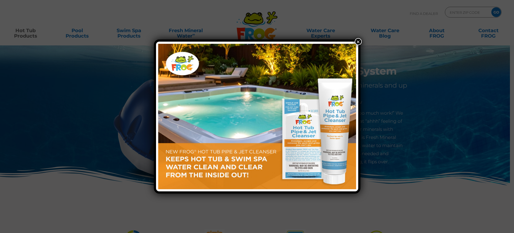
click at [253, 132] on img at bounding box center [257, 116] width 198 height 145
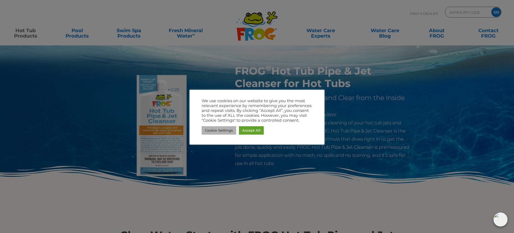
click at [223, 130] on link "Cookie Settings" at bounding box center [219, 130] width 35 height 8
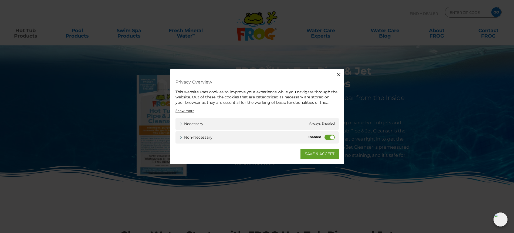
click at [328, 137] on label "Non-necessary" at bounding box center [330, 136] width 10 height 5
click at [0, 0] on input "Non-necessary" at bounding box center [0, 0] width 0 height 0
click at [323, 152] on link "SAVE & ACCEPT" at bounding box center [320, 154] width 38 height 10
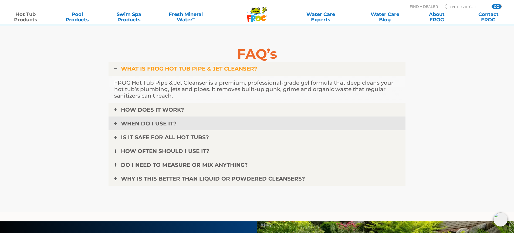
scroll to position [1655, 0]
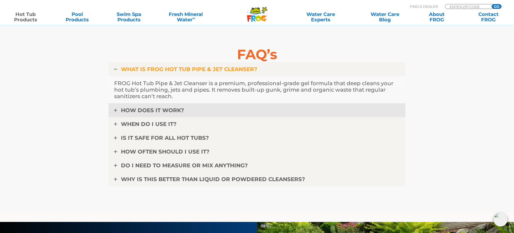
click at [171, 110] on span "HOW DOES IT WORK?" at bounding box center [152, 110] width 63 height 6
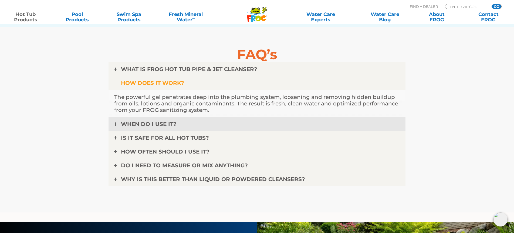
click at [171, 124] on span "WHEN DO I USE IT?" at bounding box center [149, 124] width 56 height 6
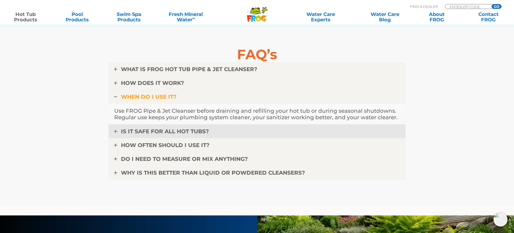
click at [200, 133] on span "IS IT SAFE FOR ALL HOT TUBS?" at bounding box center [165, 131] width 88 height 6
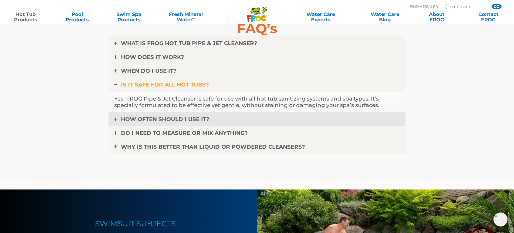
scroll to position [1684, 0]
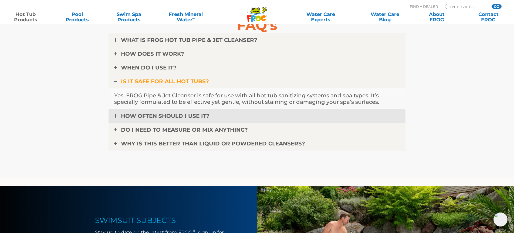
click at [205, 117] on span "HOW OFTEN SHOULD I USE IT?" at bounding box center [165, 116] width 89 height 6
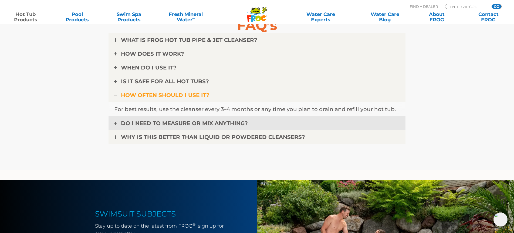
click at [217, 122] on span "DO I NEED TO MEASURE OR MIX ANYTHING?" at bounding box center [184, 123] width 127 height 6
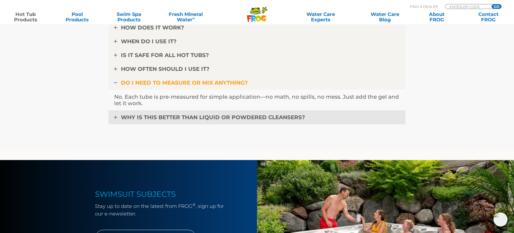
scroll to position [1708, 0]
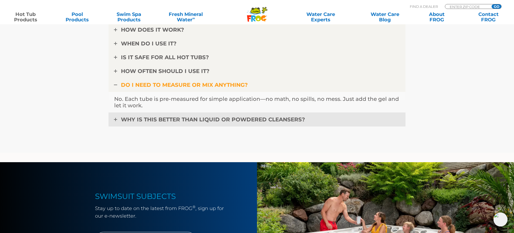
click at [222, 118] on span "WHY IS THIS BETTER THAN LIQUID OR POWDERED CLEANSERS?" at bounding box center [213, 119] width 184 height 6
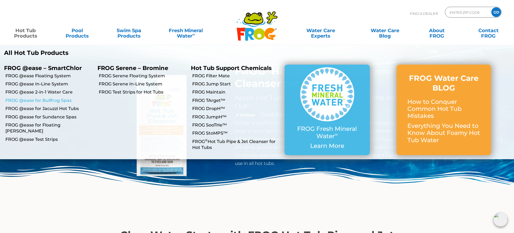
click at [53, 99] on link "FROG @ease for Bullfrog Spas" at bounding box center [49, 100] width 88 height 6
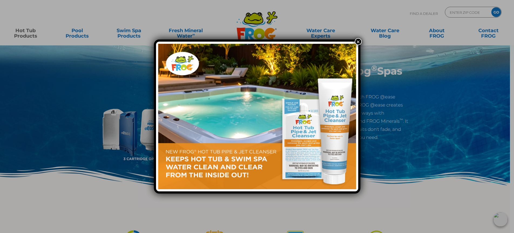
click at [359, 43] on button "×" at bounding box center [358, 41] width 7 height 7
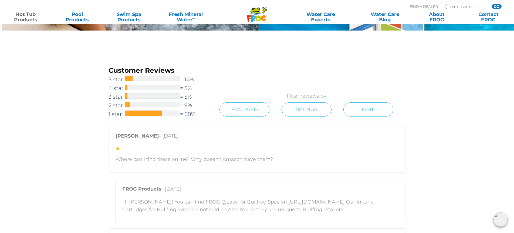
scroll to position [1020, 0]
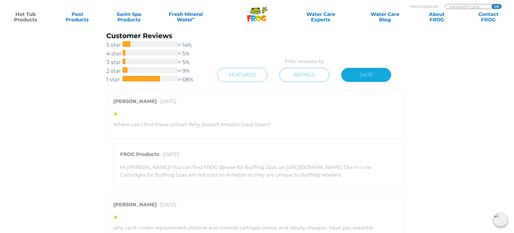
click at [369, 76] on link "Date" at bounding box center [366, 75] width 50 height 14
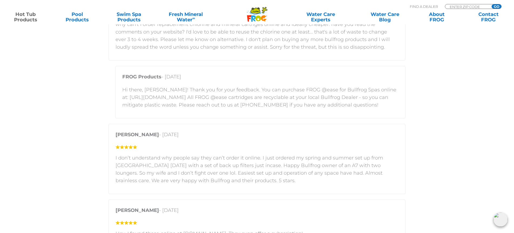
scroll to position [1289, 0]
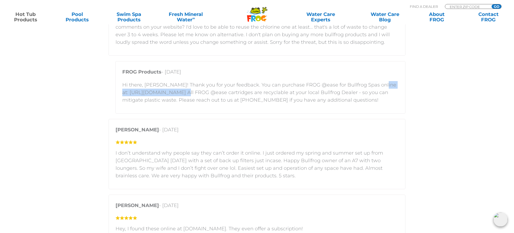
drag, startPoint x: 123, startPoint y: 92, endPoint x: 192, endPoint y: 93, distance: 69.2
click at [192, 93] on p "Hi there, Chris! Thank you for your feedback. You can purchase FROG @ease for B…" at bounding box center [260, 92] width 276 height 23
copy p "https://shop.bullfrogspas.com"
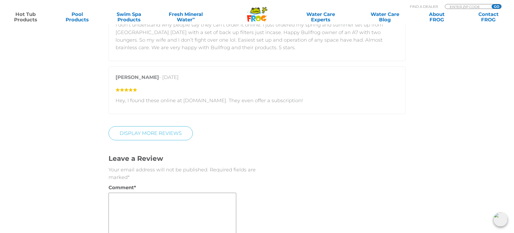
scroll to position [1462, 0]
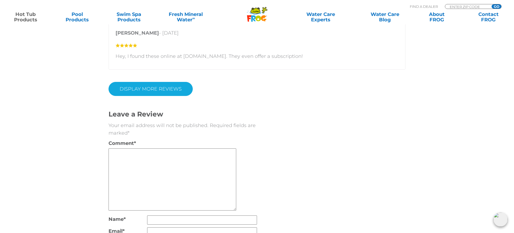
click at [170, 92] on link "Display More Reviews" at bounding box center [151, 89] width 84 height 14
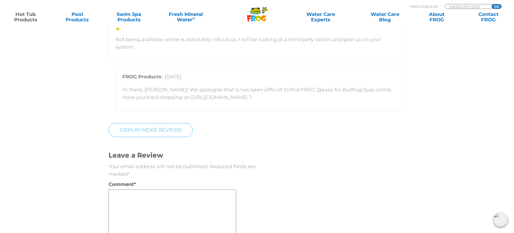
scroll to position [1975, 0]
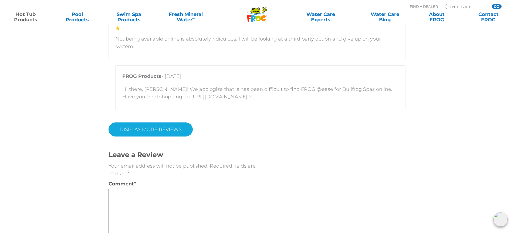
click at [183, 125] on link "DISPLAY MORE REVIEWS" at bounding box center [151, 129] width 84 height 14
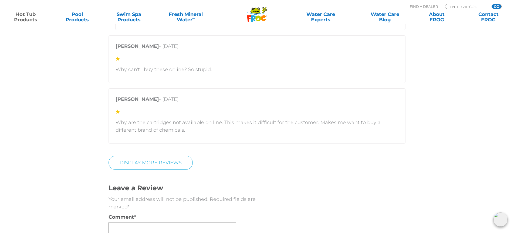
scroll to position [2407, 0]
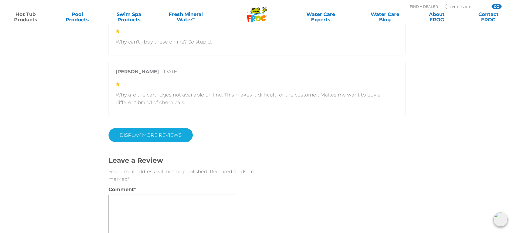
click at [172, 128] on link "DISPLAY MORE REVIEWS" at bounding box center [151, 135] width 84 height 14
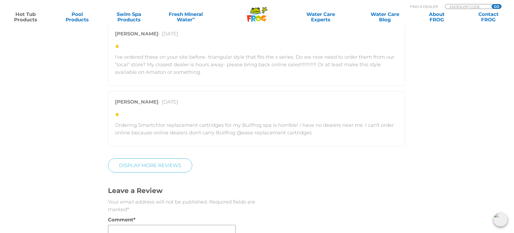
scroll to position [2787, 1]
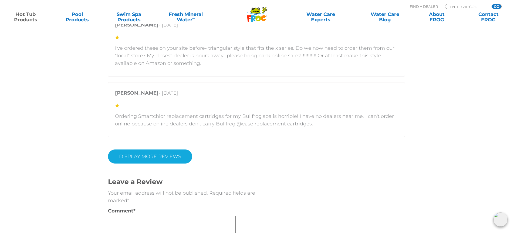
click at [172, 149] on link "DISPLAY MORE REVIEWS" at bounding box center [150, 156] width 84 height 14
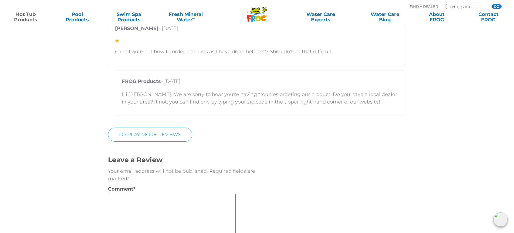
scroll to position [3021, 1]
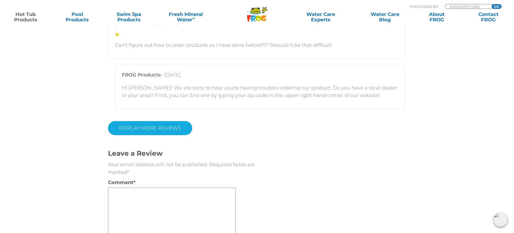
click at [154, 121] on link "DISPLAY MORE REVIEWS" at bounding box center [150, 128] width 84 height 14
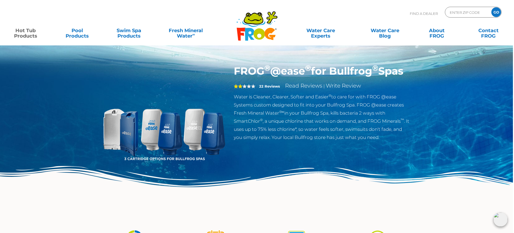
scroll to position [0, 1]
